Goal: Task Accomplishment & Management: Manage account settings

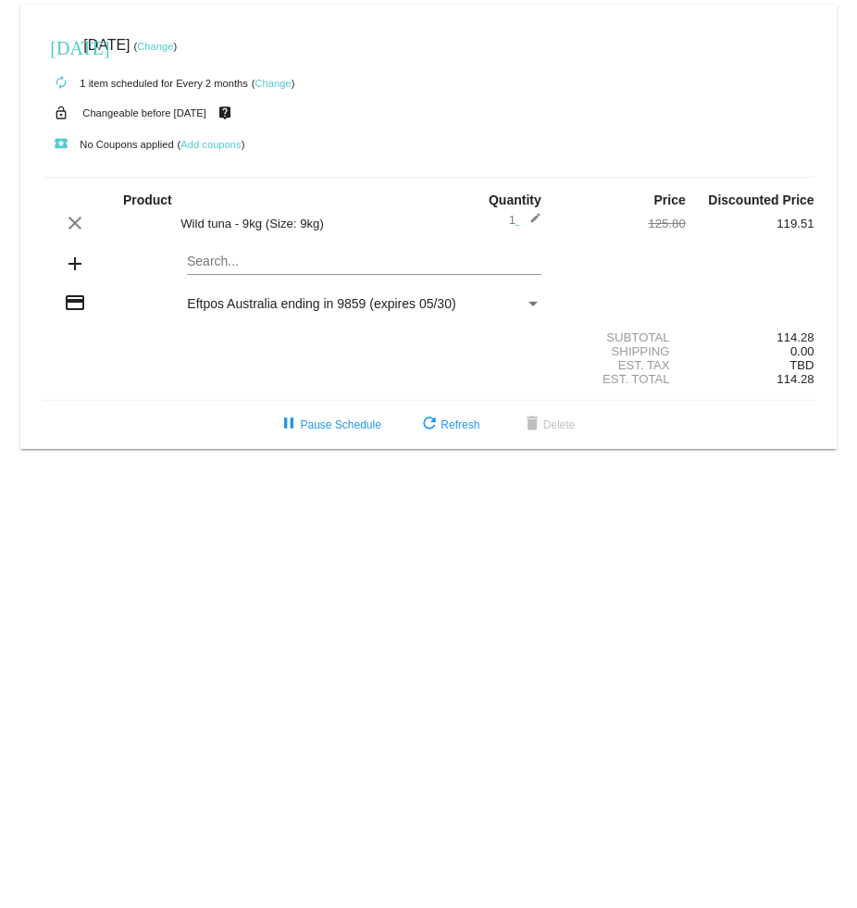
click at [282, 84] on link "Change" at bounding box center [273, 83] width 36 height 11
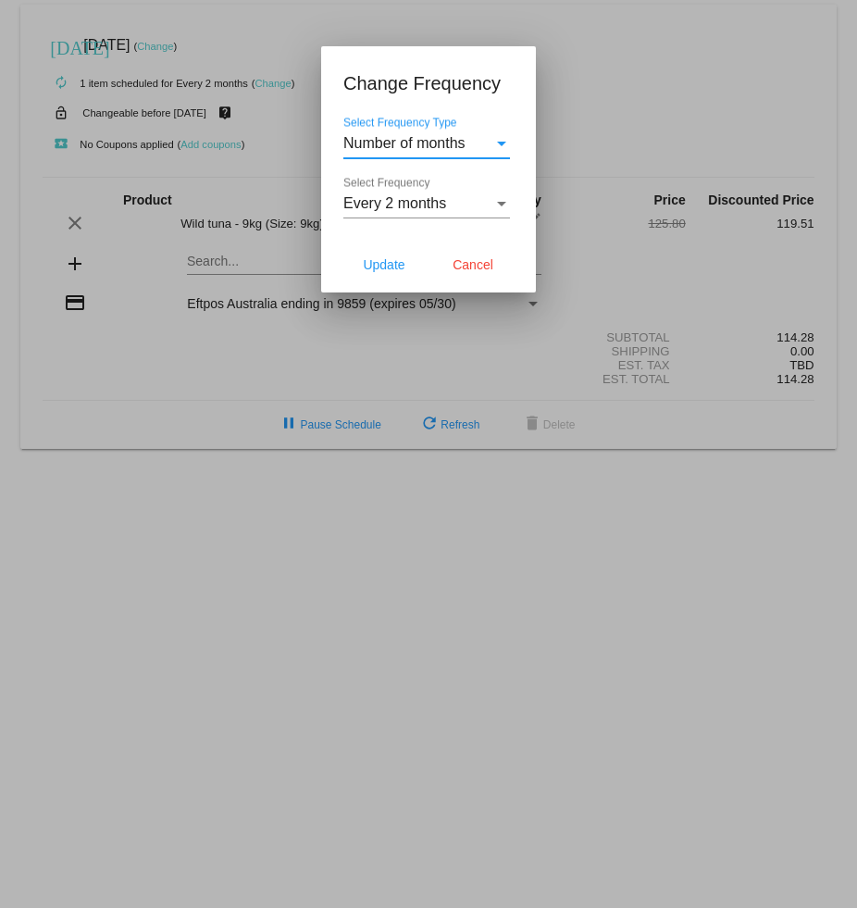
click at [505, 199] on div "Select Frequency" at bounding box center [501, 203] width 17 height 17
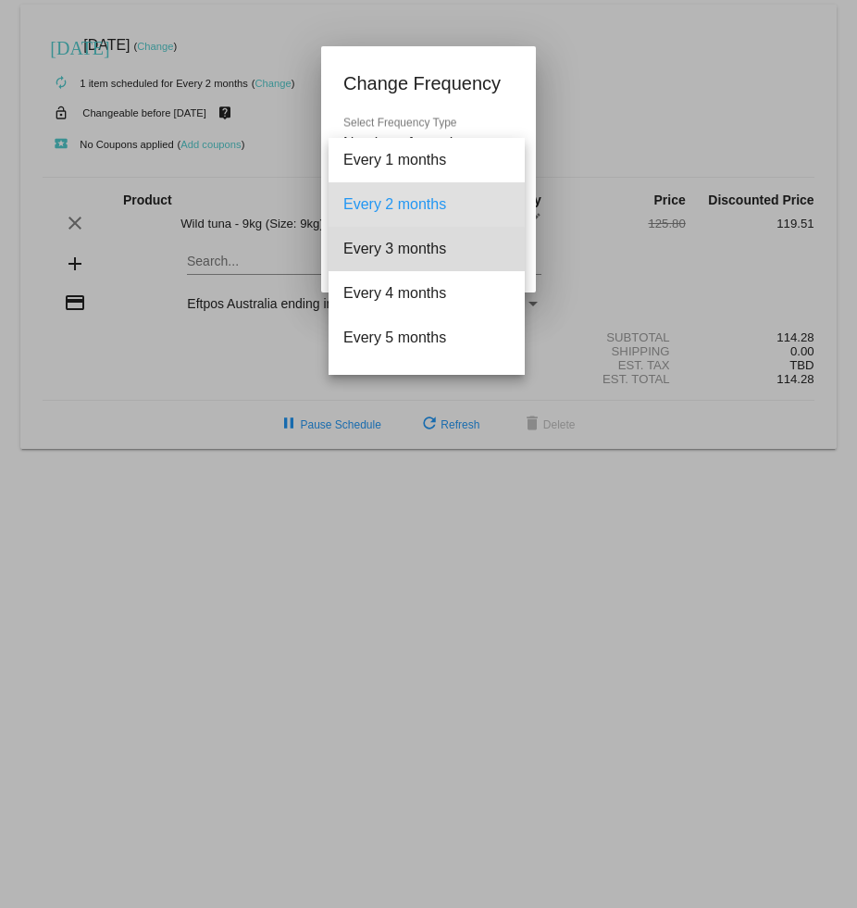
click at [420, 256] on span "Every 3 months" at bounding box center [426, 249] width 167 height 44
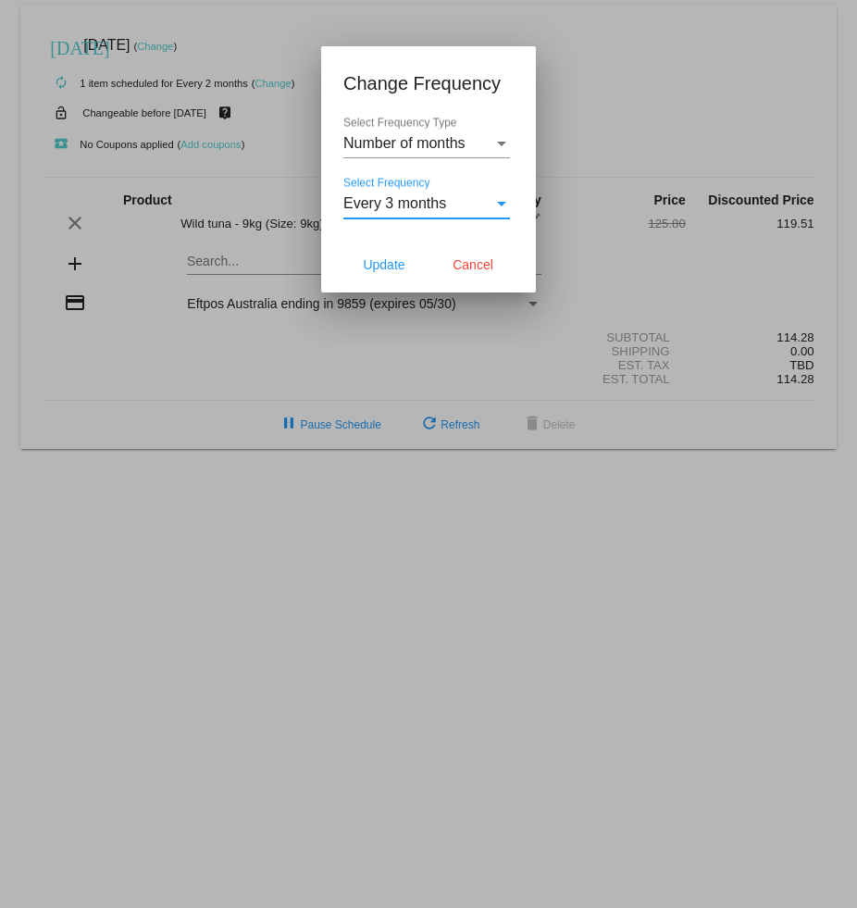
click at [388, 264] on span "Update" at bounding box center [384, 264] width 42 height 15
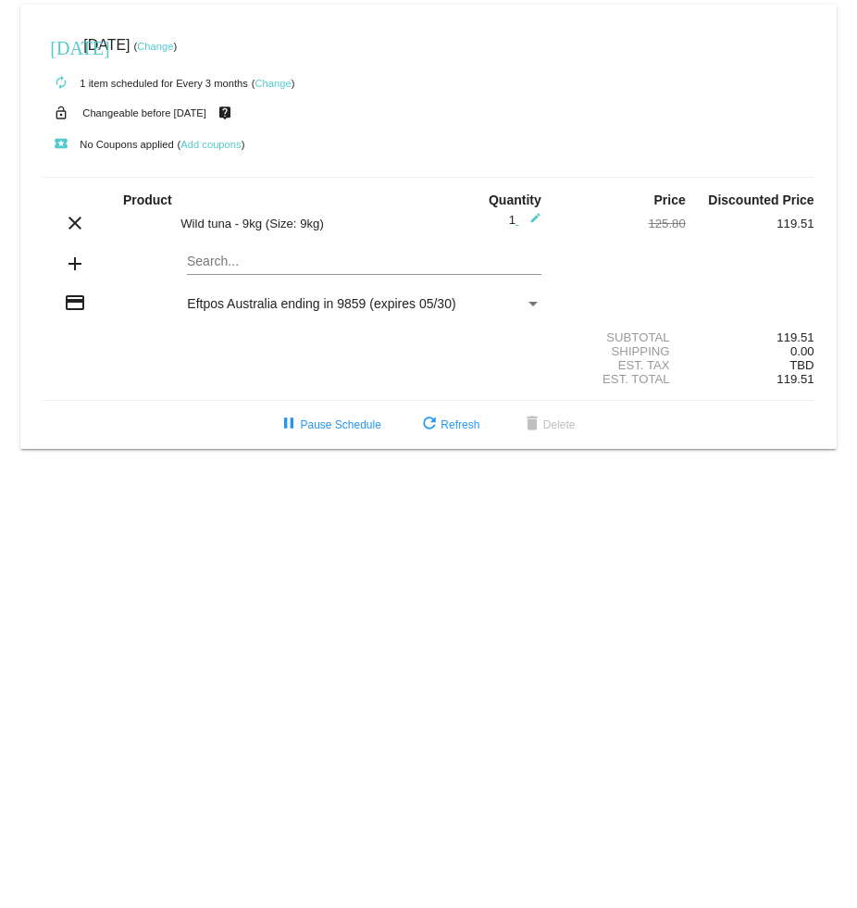
click at [173, 49] on link "Change" at bounding box center [155, 46] width 36 height 11
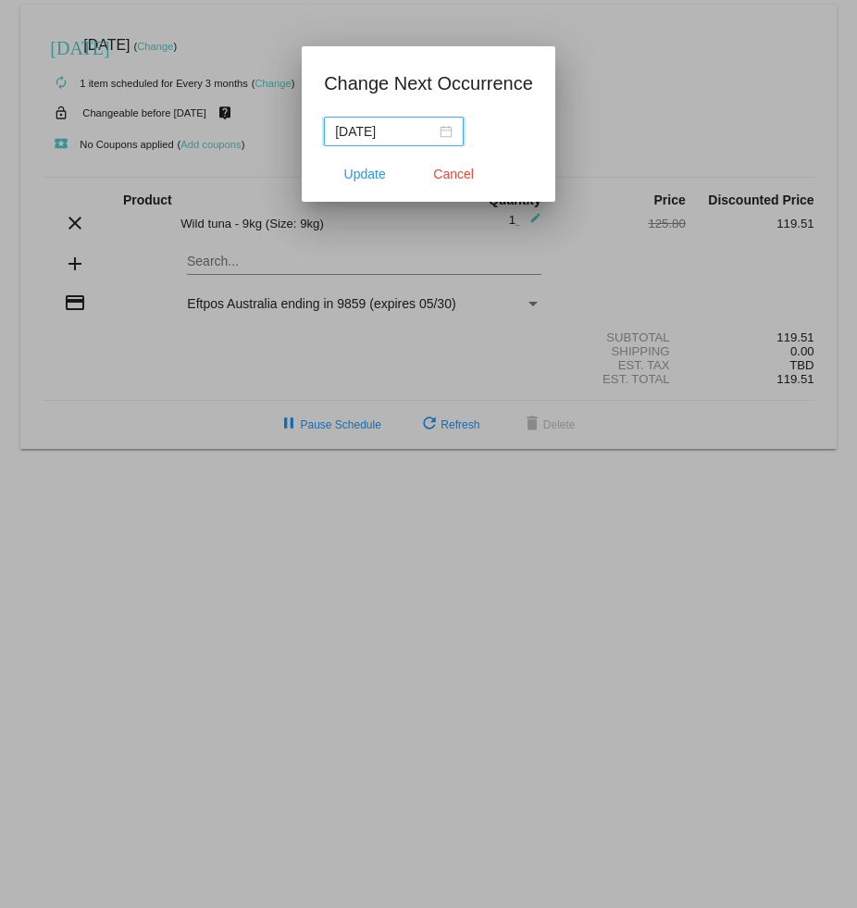
click at [435, 130] on div "[DATE]" at bounding box center [394, 131] width 118 height 20
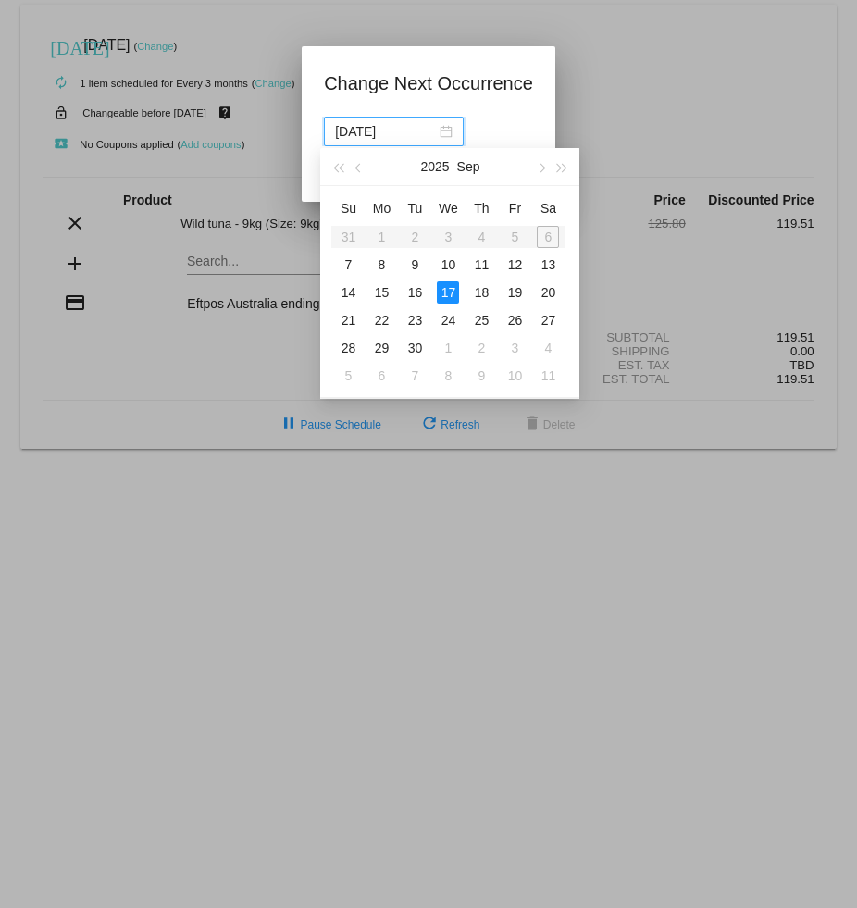
click at [540, 167] on span "button" at bounding box center [541, 168] width 9 height 9
click at [547, 167] on button "button" at bounding box center [541, 166] width 20 height 37
click at [455, 293] on div "17" at bounding box center [448, 292] width 22 height 22
type input "[DATE]"
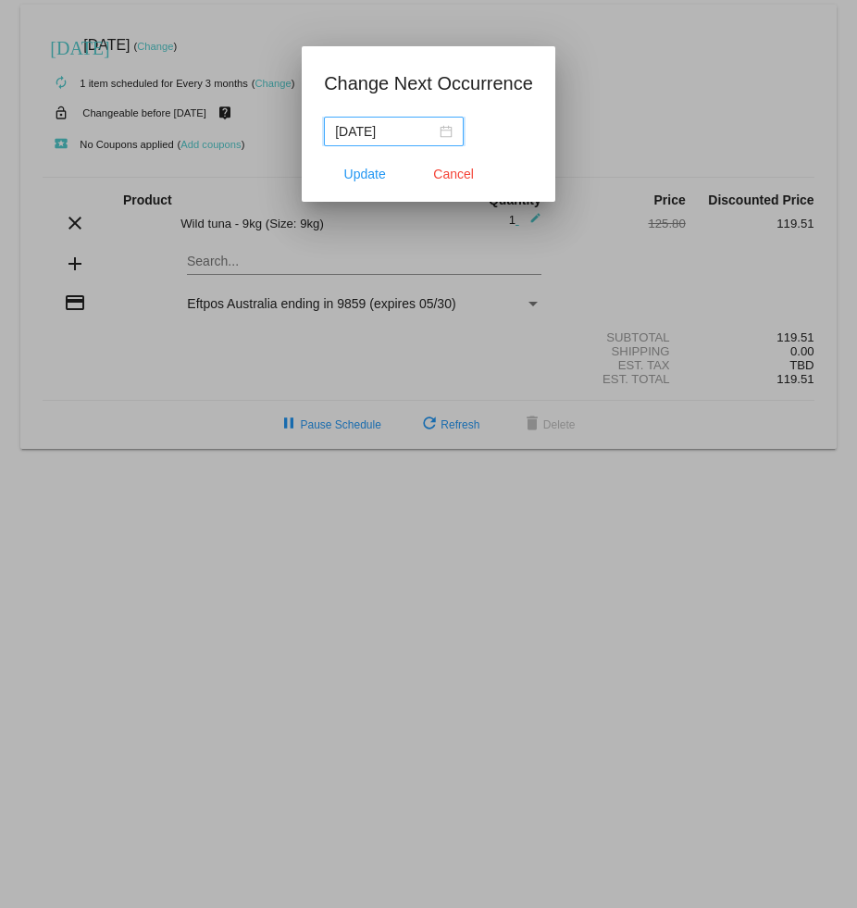
click at [368, 176] on span "Update" at bounding box center [365, 174] width 42 height 15
